Goal: Communication & Community: Ask a question

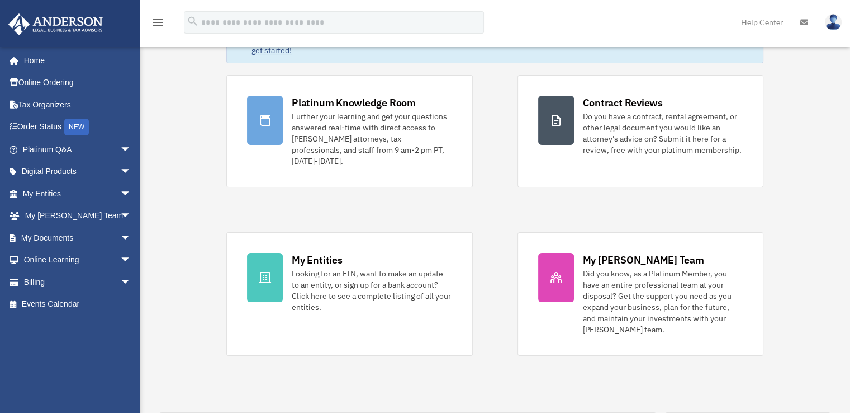
scroll to position [55, 0]
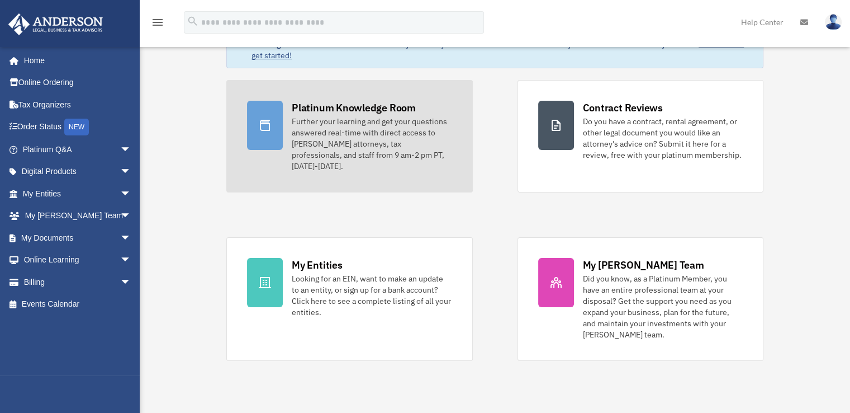
click at [307, 157] on div "Further your learning and get your questions answered real-time with direct acc…" at bounding box center [372, 144] width 160 height 56
click at [316, 144] on div "Further your learning and get your questions answered real-time with direct acc…" at bounding box center [372, 144] width 160 height 56
click at [275, 103] on div at bounding box center [265, 125] width 36 height 49
click at [358, 133] on div "Further your learning and get your questions answered real-time with direct acc…" at bounding box center [372, 144] width 160 height 56
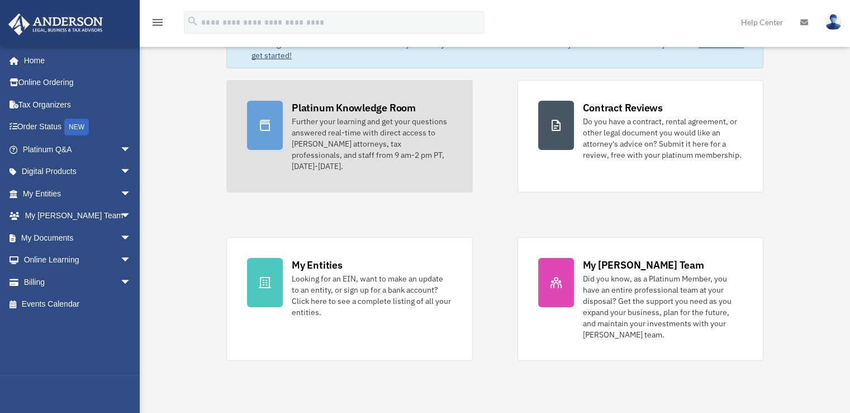
click at [359, 135] on div "Further your learning and get your questions answered real-time with direct acc…" at bounding box center [372, 144] width 160 height 56
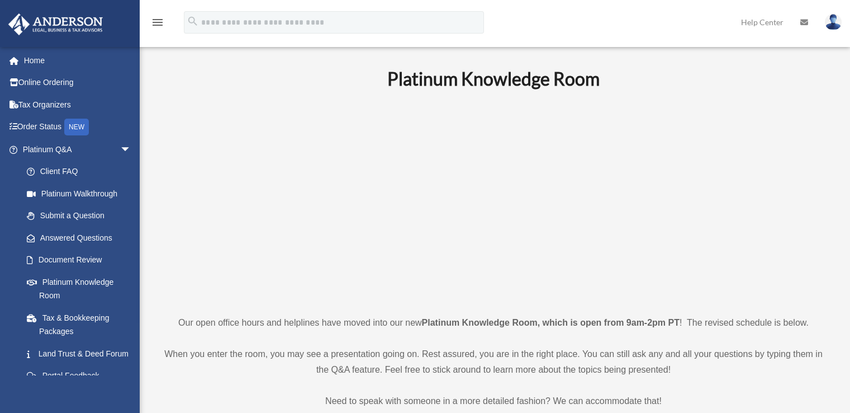
scroll to position [480, 0]
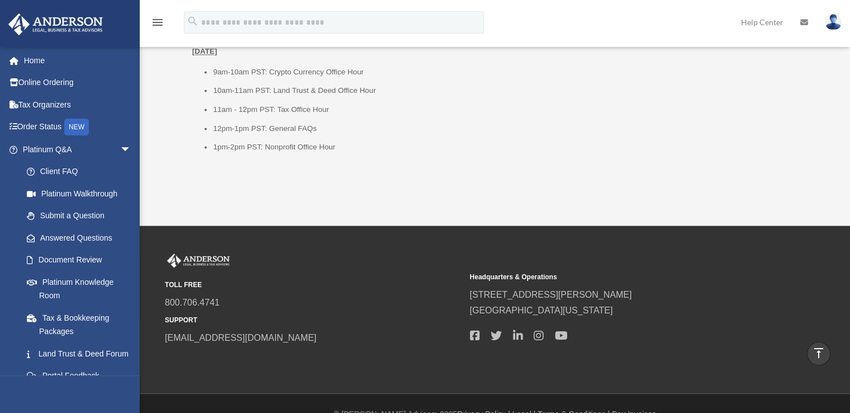
scroll to position [1535, 0]
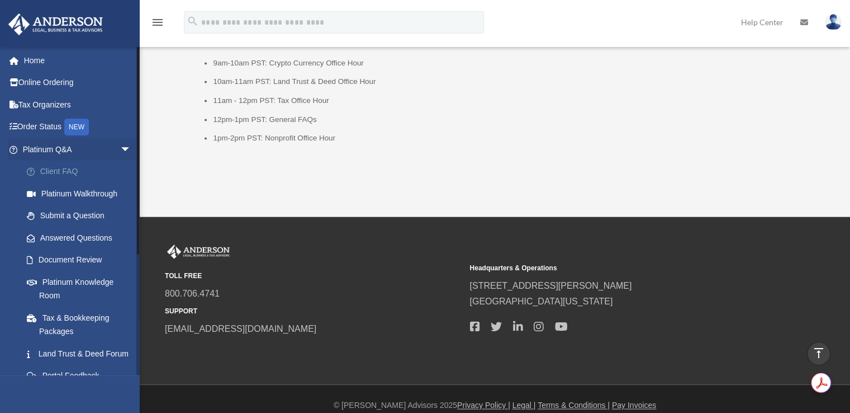
click at [63, 171] on link "Client FAQ" at bounding box center [82, 171] width 132 height 22
click at [60, 174] on link "Client FAQ" at bounding box center [82, 171] width 132 height 22
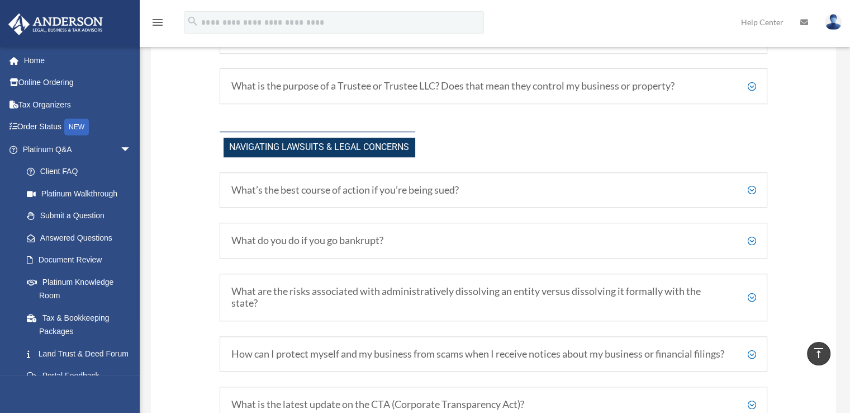
scroll to position [846, 0]
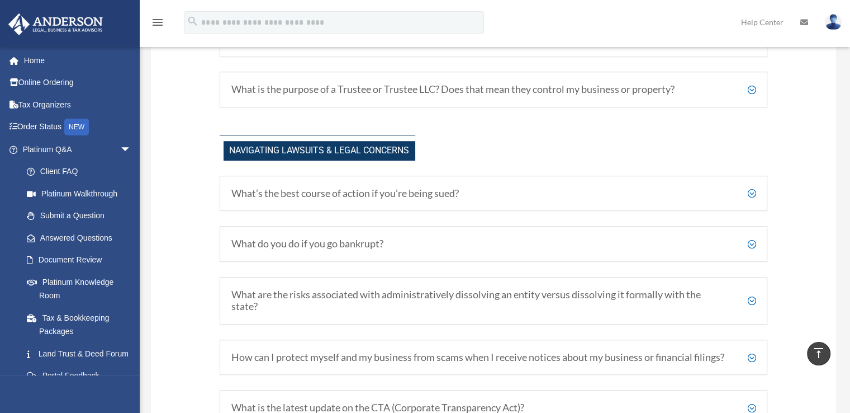
click at [747, 187] on h5 "What’s the best course of action if you’re being sued?" at bounding box center [493, 193] width 525 height 12
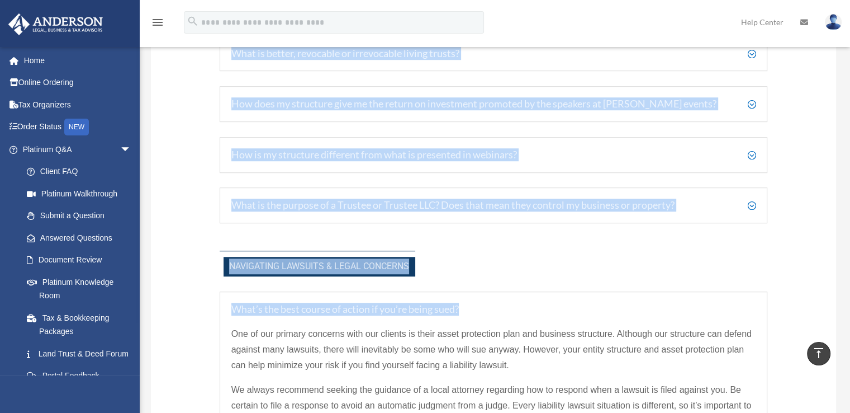
scroll to position [618, 0]
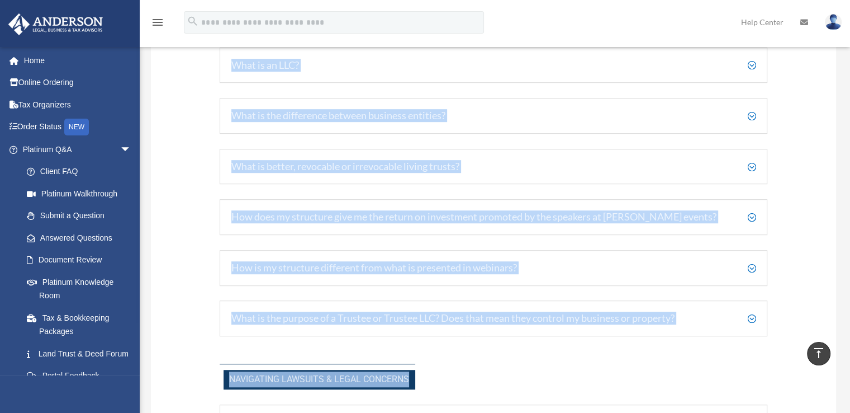
drag, startPoint x: 849, startPoint y: 158, endPoint x: 858, endPoint y: -10, distance: 168.5
drag, startPoint x: 858, startPoint y: -10, endPoint x: 499, endPoint y: 67, distance: 367.0
click at [499, 67] on h5 "What is an LLC?" at bounding box center [493, 65] width 525 height 12
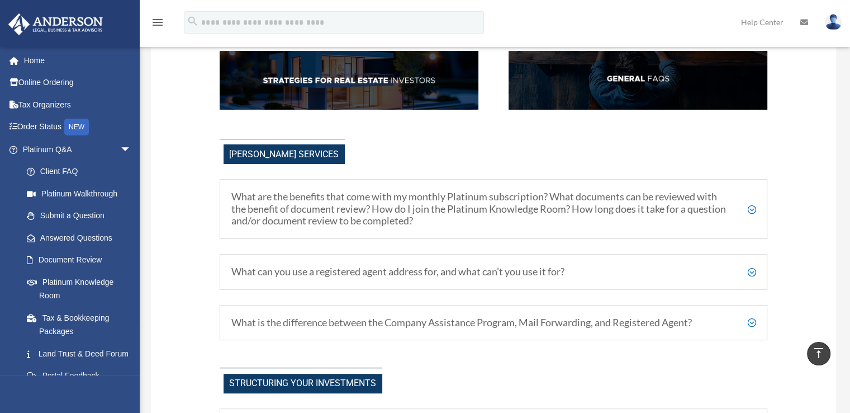
scroll to position [0, 0]
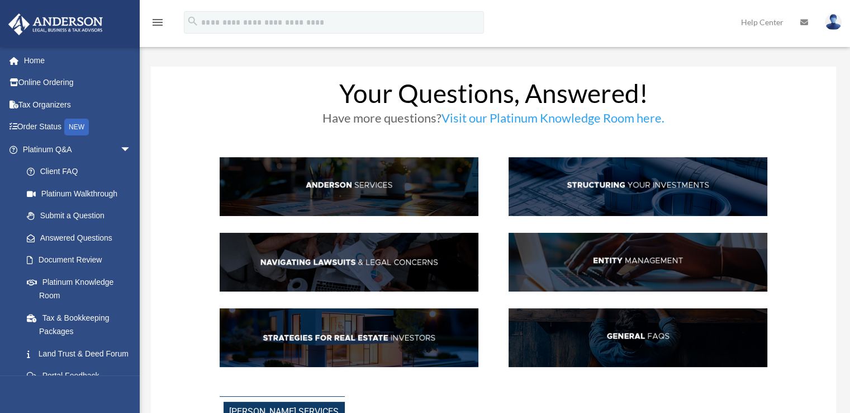
click at [539, 116] on link "Visit our Platinum Knowledge Room here." at bounding box center [553, 120] width 223 height 21
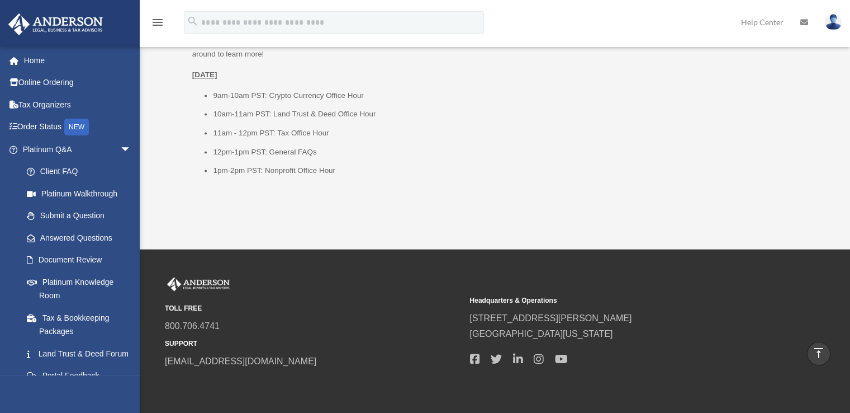
scroll to position [1547, 0]
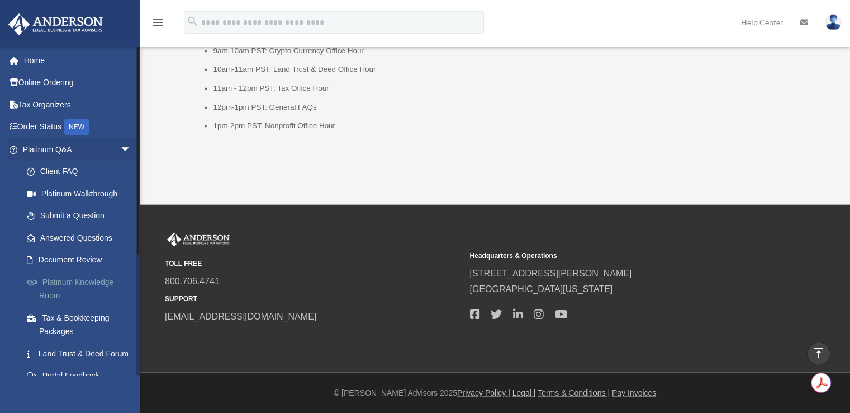
click at [74, 283] on link "Platinum Knowledge Room" at bounding box center [82, 289] width 132 height 36
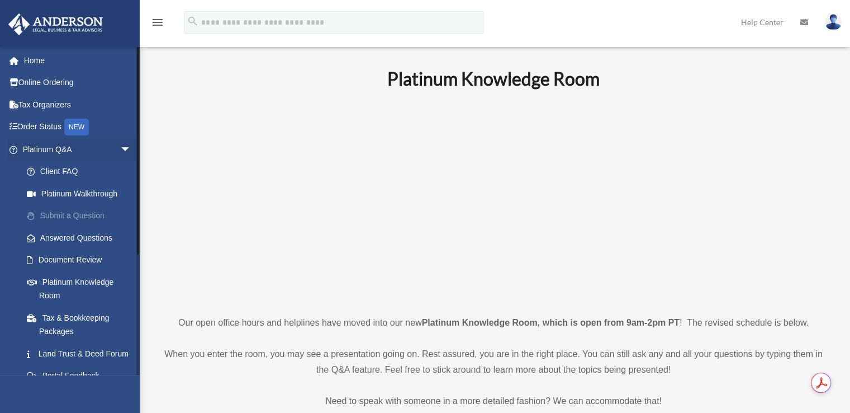
click at [74, 215] on link "Submit a Question" at bounding box center [82, 216] width 132 height 22
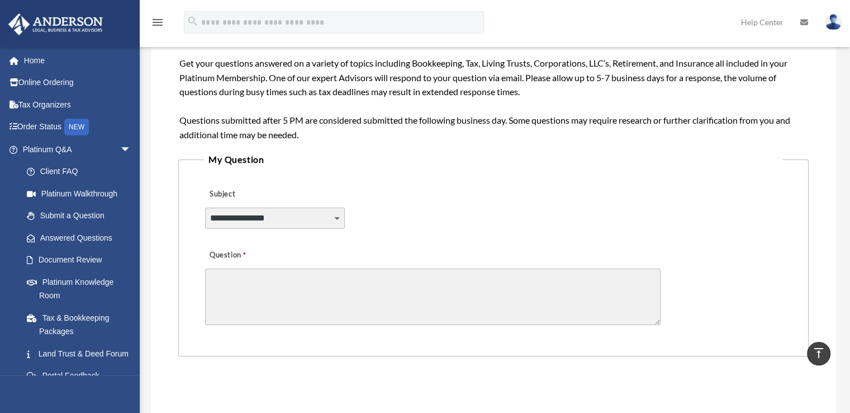
scroll to position [169, 0]
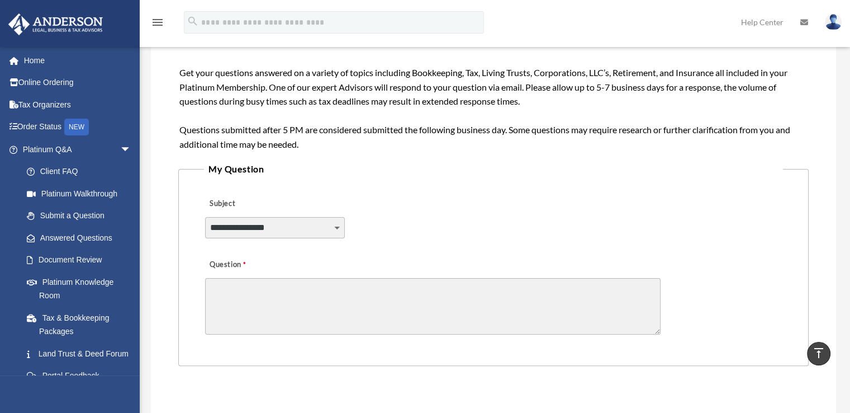
click at [338, 227] on select "**********" at bounding box center [275, 227] width 140 height 21
select select "******"
click at [205, 217] on select "**********" at bounding box center [275, 227] width 140 height 21
click at [293, 298] on textarea "Question" at bounding box center [433, 306] width 456 height 56
click at [291, 297] on textarea "Question" at bounding box center [433, 306] width 456 height 56
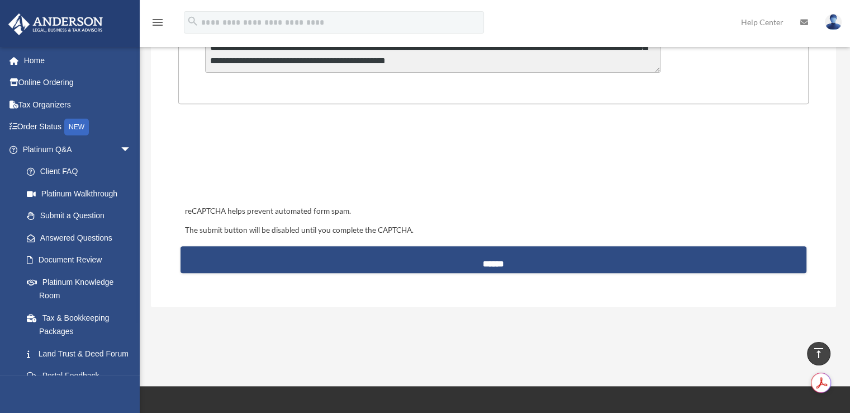
scroll to position [68, 0]
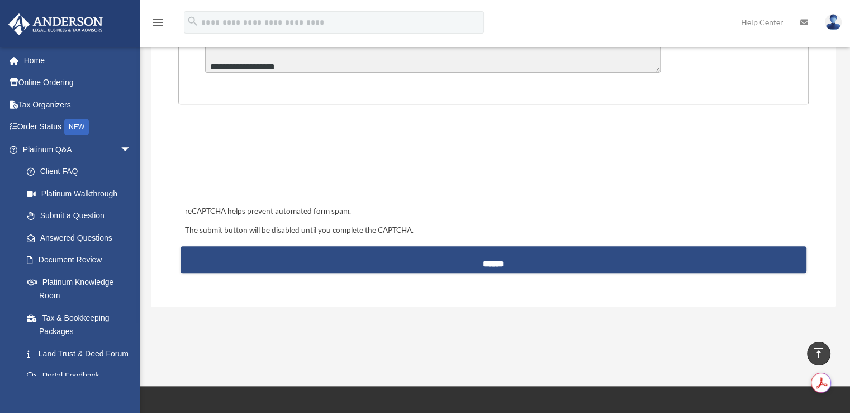
type textarea "**********"
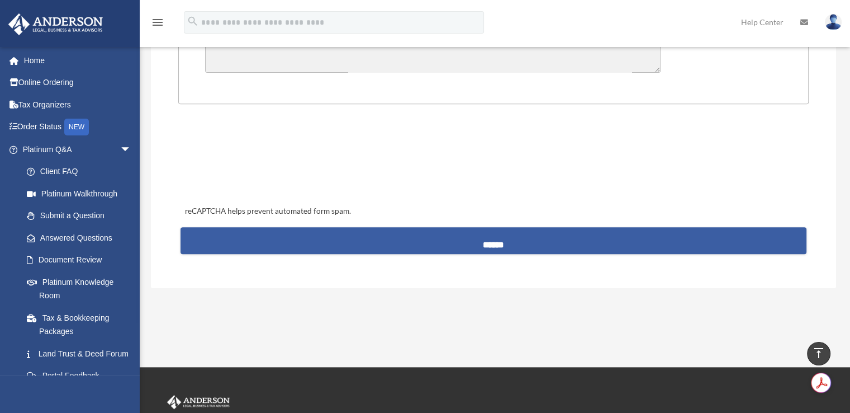
click at [498, 238] on input "******" at bounding box center [494, 240] width 626 height 27
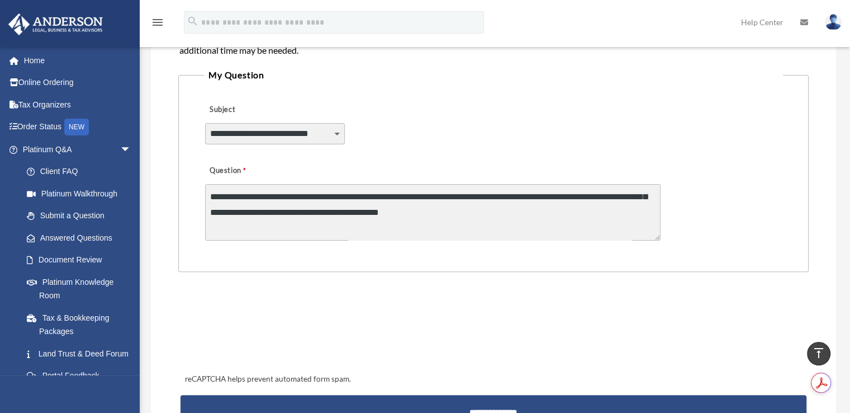
scroll to position [259, 0]
